Goal: Task Accomplishment & Management: Use online tool/utility

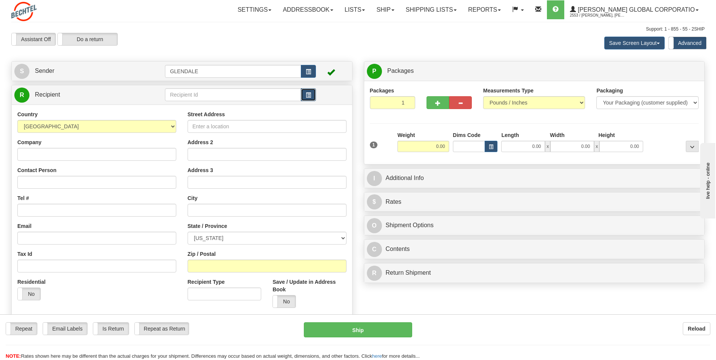
click at [306, 93] on span "button" at bounding box center [308, 95] width 5 height 5
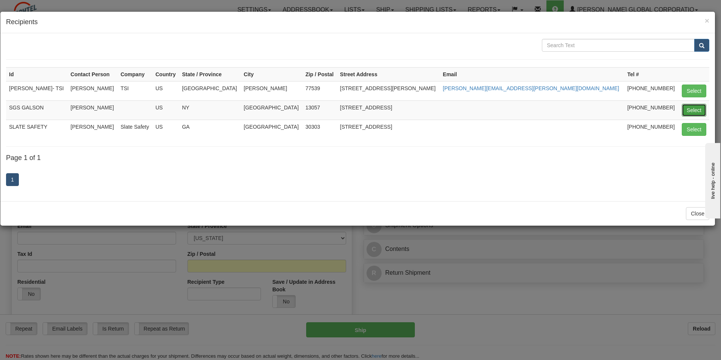
click at [689, 108] on button "Select" at bounding box center [694, 110] width 25 height 13
type input "SGS GALSON"
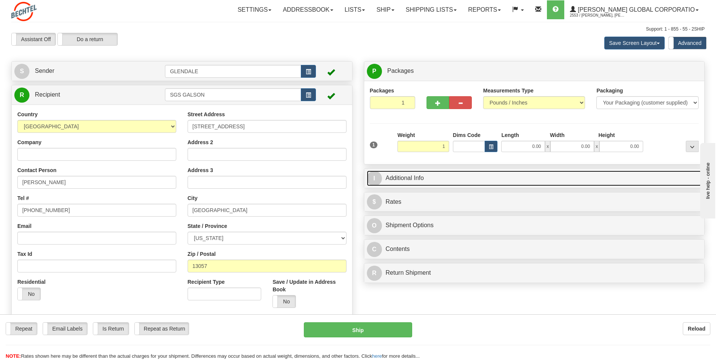
type input "1.00"
click at [419, 180] on link "I Additional Info" at bounding box center [534, 178] width 335 height 15
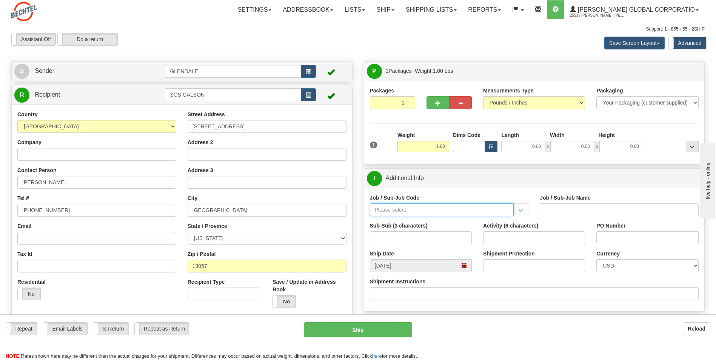
click at [425, 215] on input "Job / Sub-Job Code" at bounding box center [442, 209] width 144 height 13
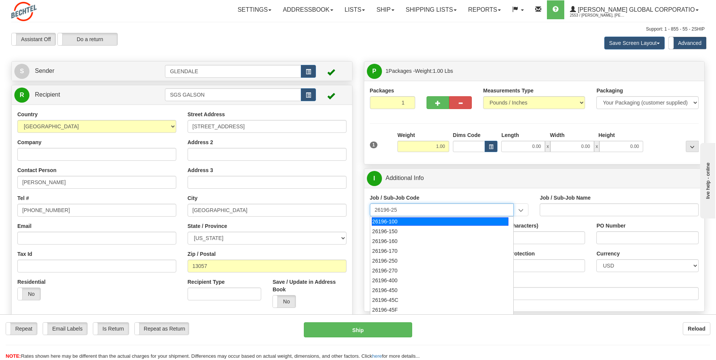
type input "26196-250"
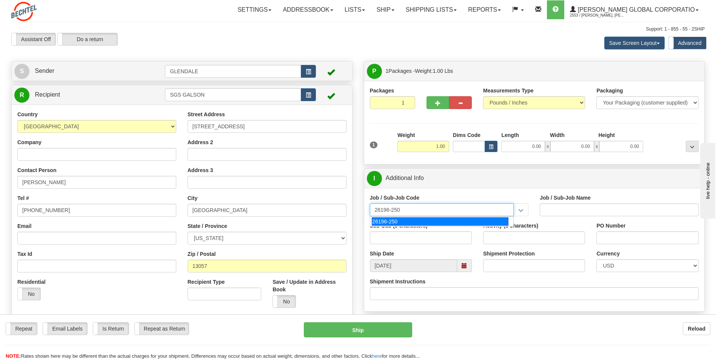
click at [424, 220] on div "26196-250" at bounding box center [440, 221] width 137 height 8
type input "PORT [PERSON_NAME] LNG - FIELD MATERIAL REQUISTIONS"
type input "26196-250"
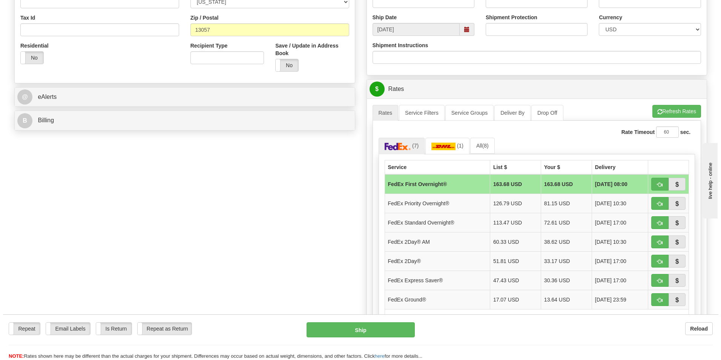
scroll to position [264, 0]
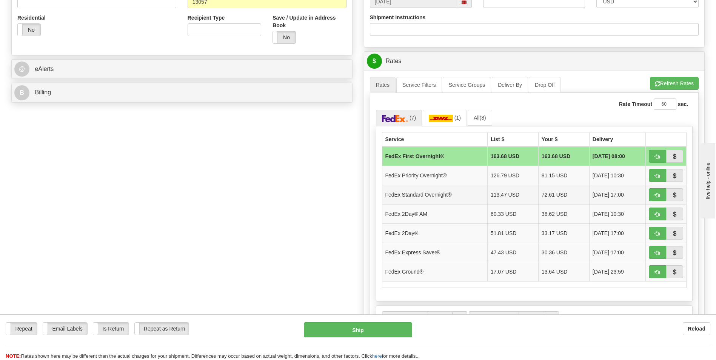
click at [425, 200] on td "FedEx Standard Overnight®" at bounding box center [434, 194] width 105 height 19
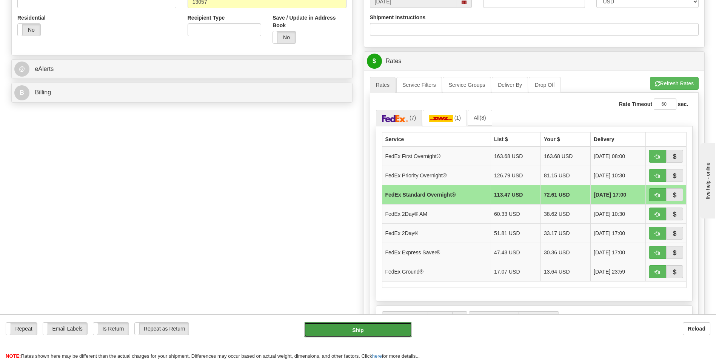
click at [358, 327] on button "Ship" at bounding box center [358, 329] width 108 height 15
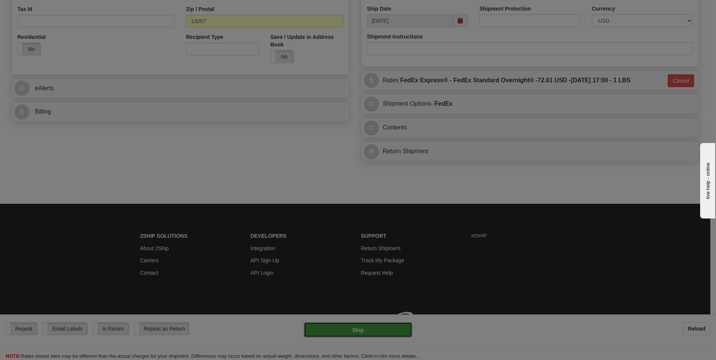
type input "05"
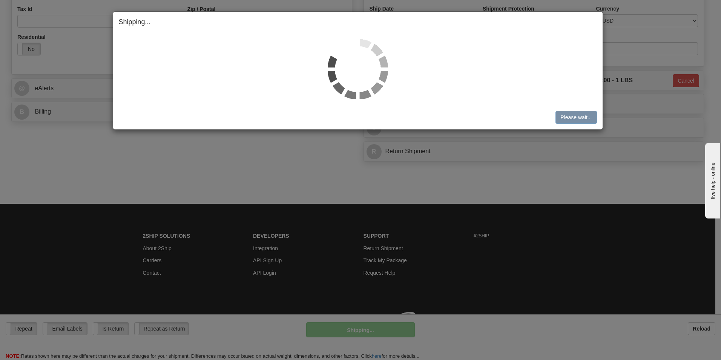
scroll to position [256, 0]
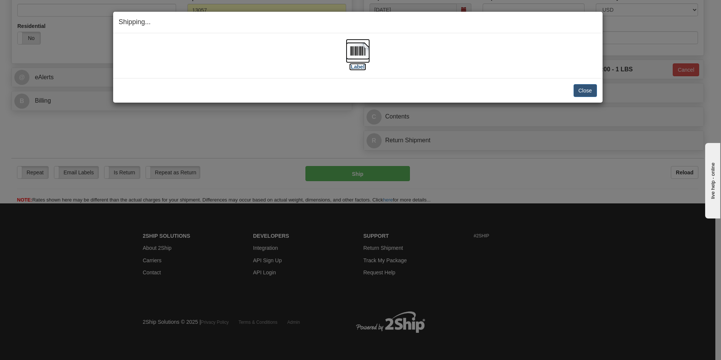
click at [353, 68] on label "[Label]" at bounding box center [357, 67] width 17 height 8
